Goal: Find contact information: Find contact information

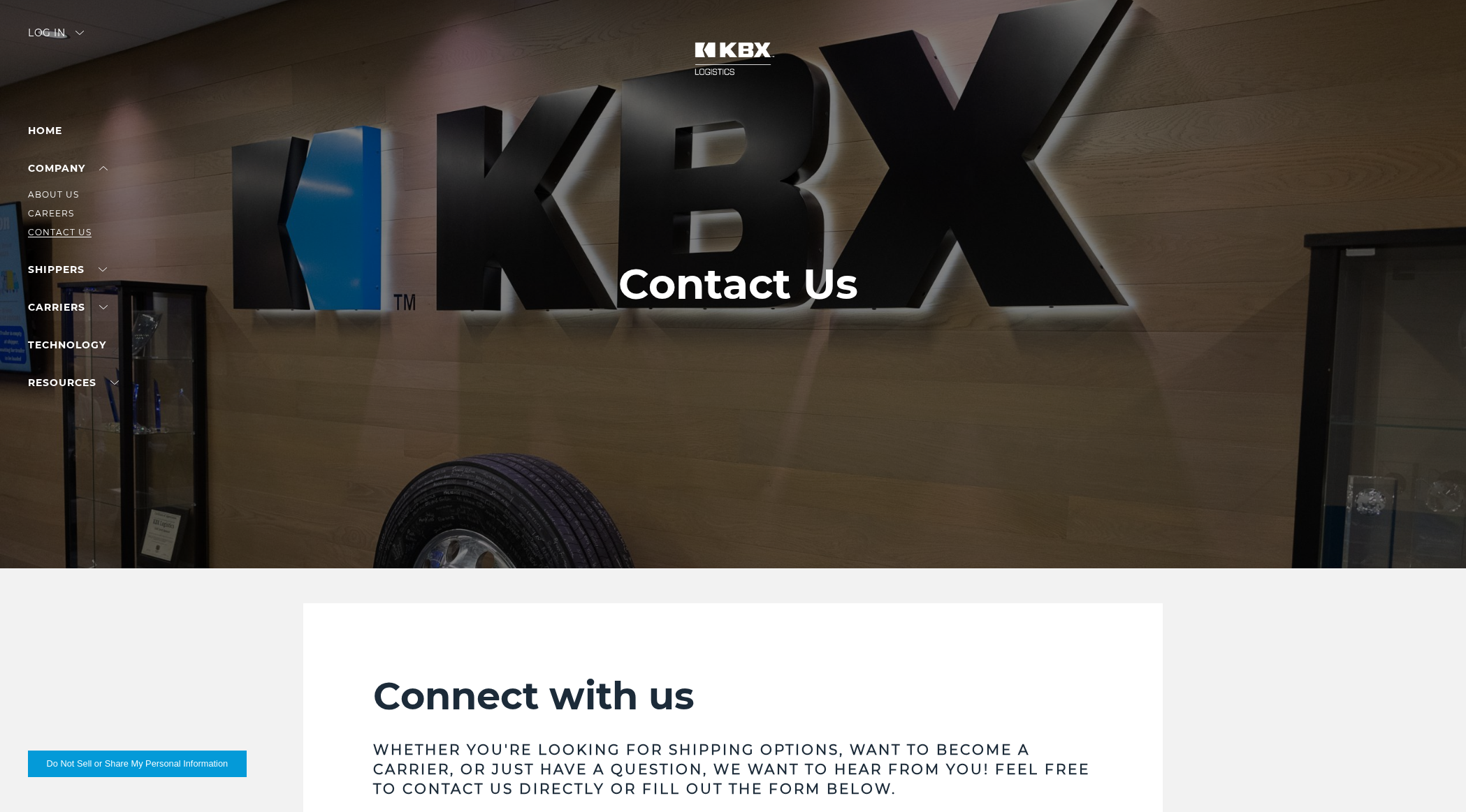
click at [65, 234] on link "Contact Us" at bounding box center [59, 232] width 64 height 10
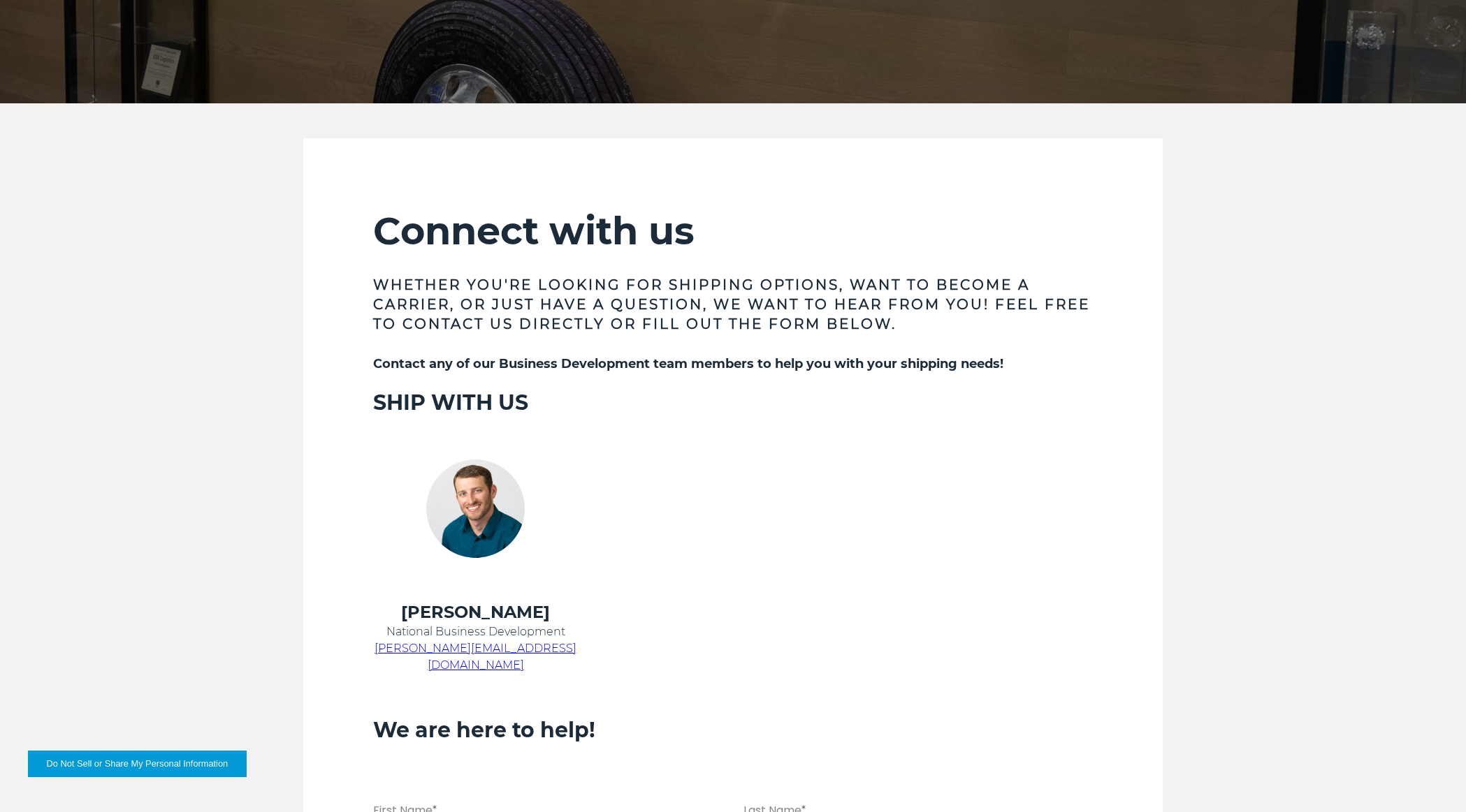
scroll to position [628, 0]
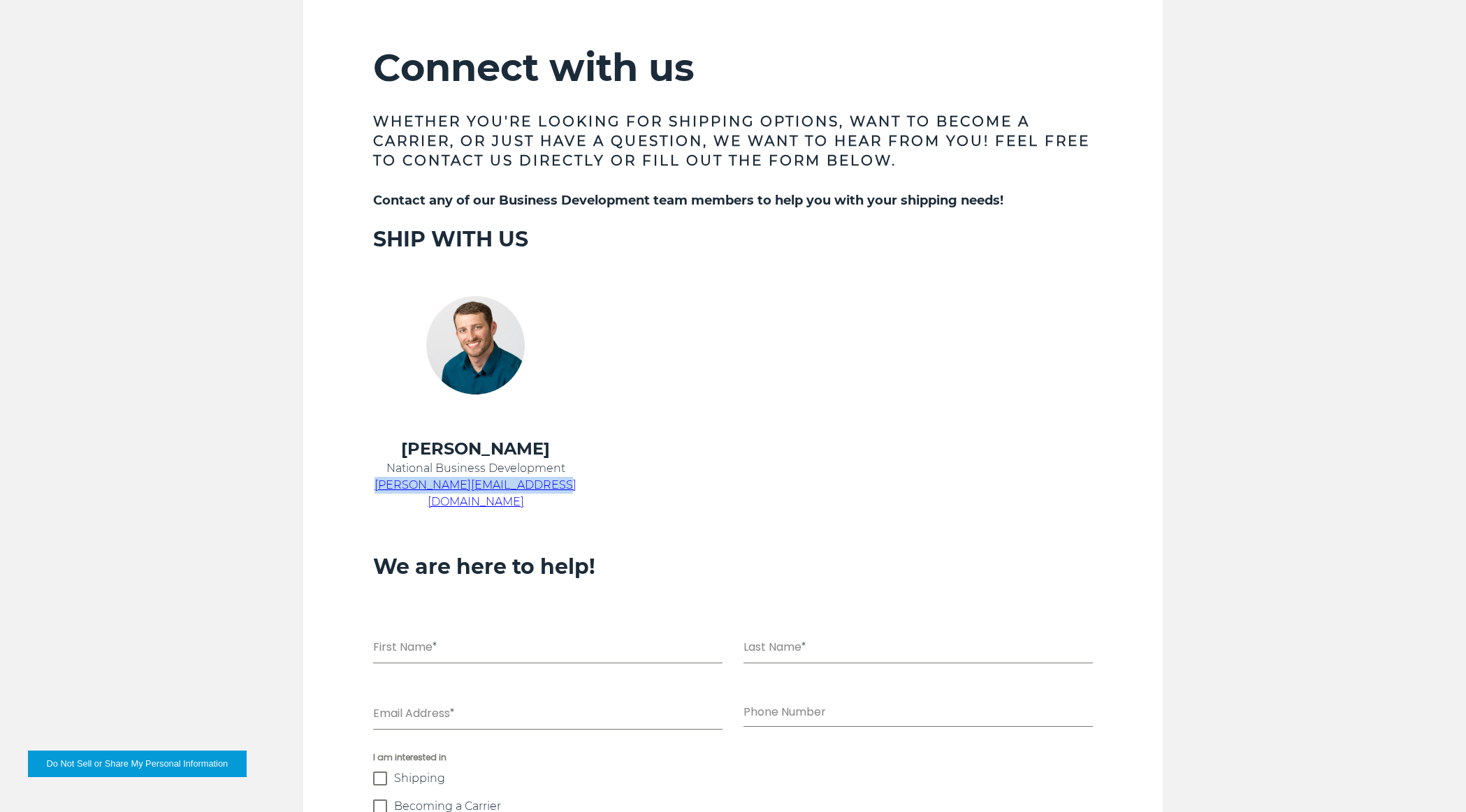
drag, startPoint x: 556, startPoint y: 487, endPoint x: 394, endPoint y: 493, distance: 162.1
click at [394, 493] on p "[PERSON_NAME][EMAIL_ADDRESS][DOMAIN_NAME]" at bounding box center [476, 494] width 205 height 34
copy span "[PERSON_NAME][EMAIL_ADDRESS][DOMAIN_NAME]"
